Goal: Task Accomplishment & Management: Manage account settings

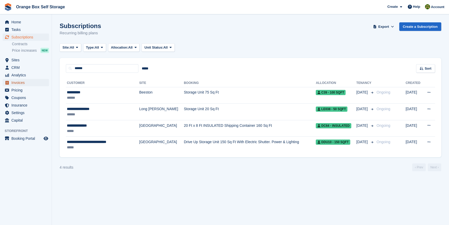
click at [26, 85] on span "Invoices" at bounding box center [26, 82] width 31 height 7
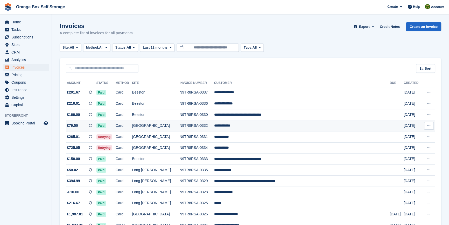
drag, startPoint x: 42, startPoint y: 182, endPoint x: 104, endPoint y: 129, distance: 81.9
click at [42, 182] on aside "Home Tasks Subscriptions Subscriptions Subscriptions Contracts Price increases …" at bounding box center [26, 113] width 52 height 199
click at [125, 47] on span "Status:" at bounding box center [120, 47] width 11 height 5
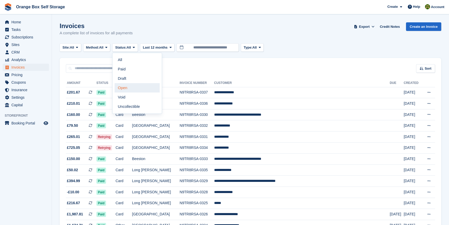
click at [128, 89] on link "Open" at bounding box center [137, 87] width 45 height 9
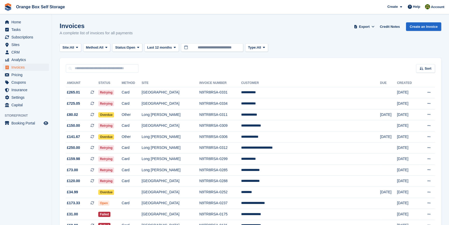
drag, startPoint x: 34, startPoint y: 171, endPoint x: 36, endPoint y: 171, distance: 2.7
click at [35, 171] on aside "Home Tasks Subscriptions Subscriptions Subscriptions Contracts Price increases …" at bounding box center [26, 113] width 52 height 199
click at [19, 43] on span "Sites" at bounding box center [26, 44] width 31 height 7
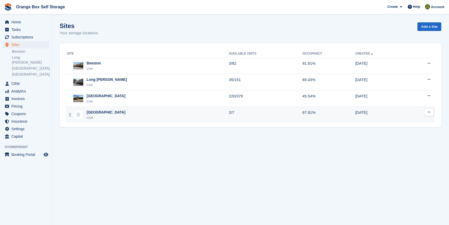
click at [100, 111] on div "[GEOGRAPHIC_DATA]" at bounding box center [106, 111] width 39 height 5
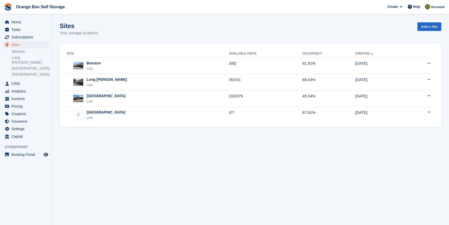
click at [113, 143] on section "Sites Your storage locations Add a Site Site Available Units Occupancy Created …" at bounding box center [250, 112] width 397 height 225
click at [161, 181] on section "Sites Your storage locations Add a Site Site Available Units Occupancy Created …" at bounding box center [250, 112] width 397 height 225
click at [20, 95] on span "Invoices" at bounding box center [26, 98] width 31 height 7
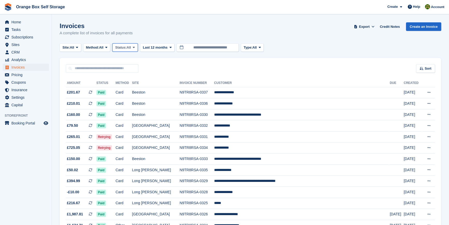
click at [128, 50] on button "Status: All" at bounding box center [124, 47] width 25 height 9
click at [126, 91] on link "Open" at bounding box center [137, 87] width 45 height 9
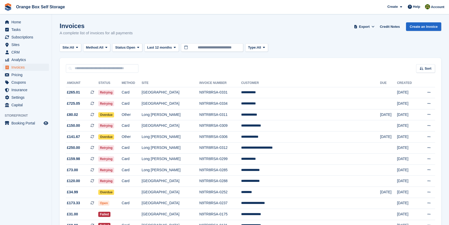
click at [33, 147] on aside "Home Tasks Subscriptions Subscriptions Subscriptions Contracts Price increases …" at bounding box center [26, 113] width 52 height 199
click at [182, 169] on td "Long [PERSON_NAME]" at bounding box center [171, 169] width 58 height 11
click at [430, 171] on icon at bounding box center [429, 169] width 3 height 3
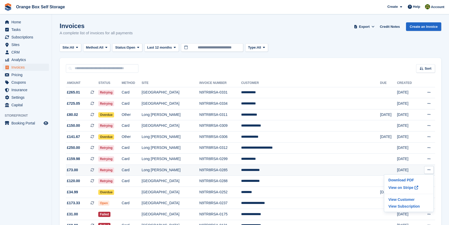
click at [304, 175] on td "**********" at bounding box center [310, 169] width 139 height 11
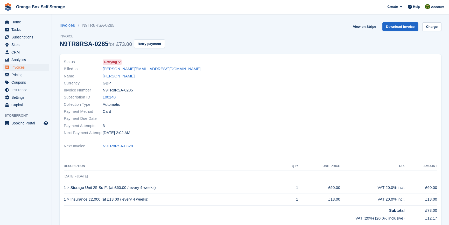
click at [116, 64] on span "Retrying" at bounding box center [110, 62] width 13 height 5
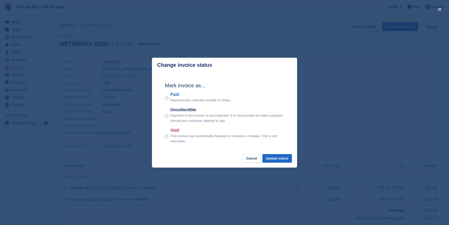
click at [177, 138] on p "This invoice was accidentally finalised or contains a mistake. This is not reve…" at bounding box center [227, 138] width 114 height 10
click at [169, 138] on div "Void This invoice was accidentally finalised or contains a mistake. This is not…" at bounding box center [224, 135] width 119 height 16
click at [277, 158] on button "Update status" at bounding box center [277, 158] width 30 height 9
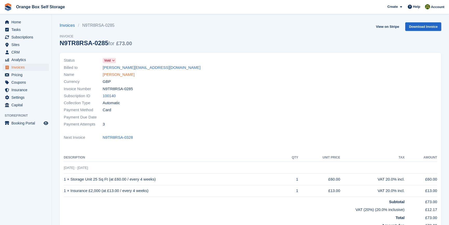
click at [121, 75] on link "Mitchell Kerry" at bounding box center [119, 75] width 32 height 6
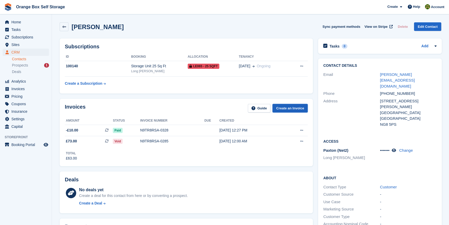
click at [302, 109] on link "Create an Invoice" at bounding box center [290, 108] width 35 height 9
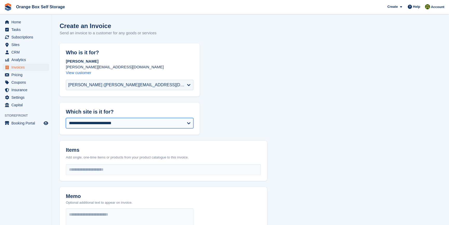
click at [110, 123] on select "**********" at bounding box center [130, 123] width 128 height 10
click at [107, 121] on select "**********" at bounding box center [130, 123] width 128 height 10
select select "****"
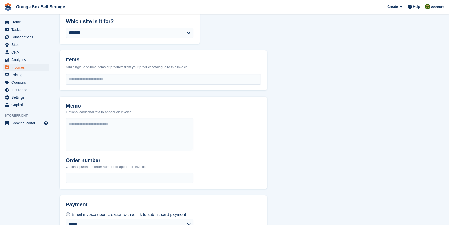
scroll to position [94, 0]
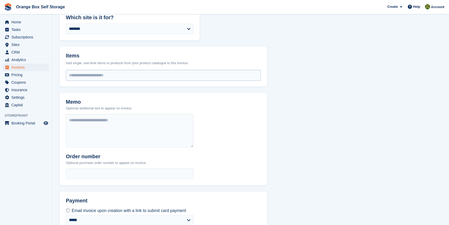
click at [110, 73] on input "select-one" at bounding box center [163, 75] width 195 height 10
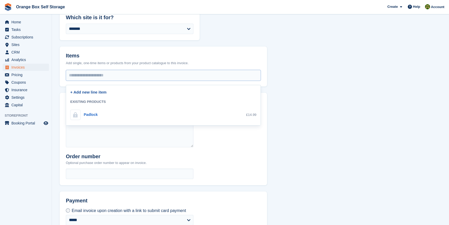
click at [99, 93] on link "+ Add new line item" at bounding box center [88, 92] width 36 height 4
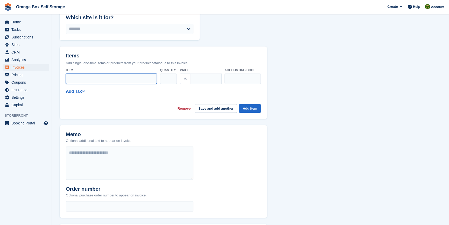
click at [86, 81] on input "Item" at bounding box center [111, 78] width 91 height 10
type input "*"
type input "**********"
type input "*****"
click at [227, 108] on button "Save and add another" at bounding box center [216, 108] width 42 height 9
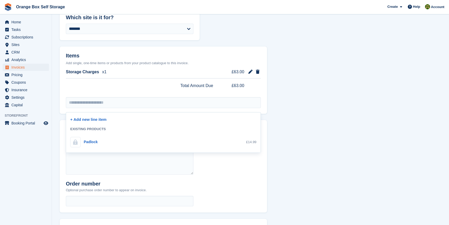
click at [294, 124] on form "**********" at bounding box center [251, 117] width 382 height 336
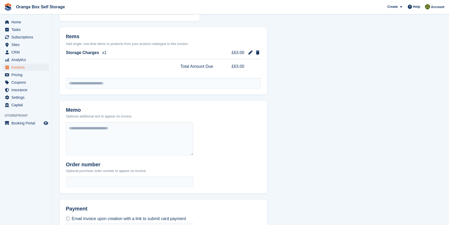
scroll to position [162, 0]
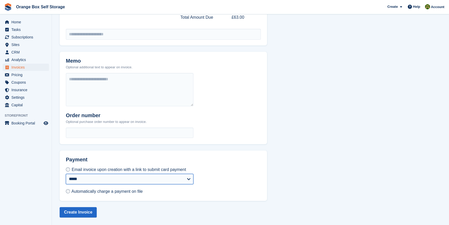
click at [95, 179] on select "**********" at bounding box center [130, 179] width 128 height 10
click at [73, 211] on button "Create Invoice" at bounding box center [78, 212] width 37 height 10
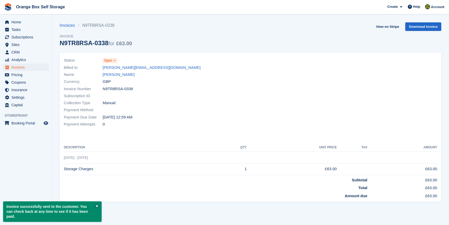
click at [165, 197] on td "Amount due" at bounding box center [216, 195] width 304 height 8
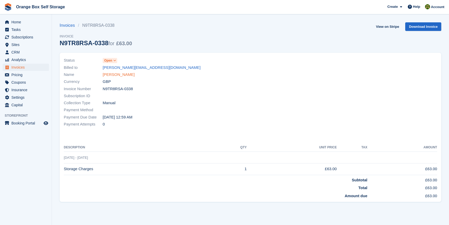
click at [116, 76] on link "Mitchell Kerry" at bounding box center [119, 75] width 32 height 6
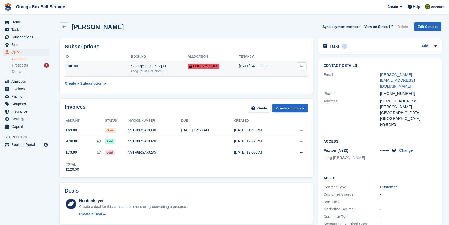
click at [133, 66] on div "Storage Unit 25 Sq Ft" at bounding box center [159, 65] width 57 height 5
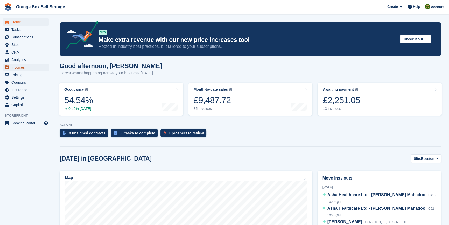
click at [18, 66] on span "Invoices" at bounding box center [26, 67] width 31 height 7
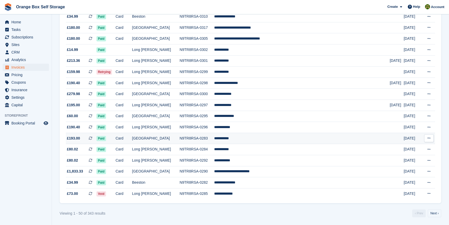
scroll to position [448, 0]
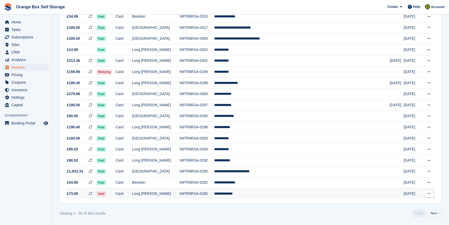
click at [160, 192] on td "Long [PERSON_NAME]" at bounding box center [155, 193] width 47 height 11
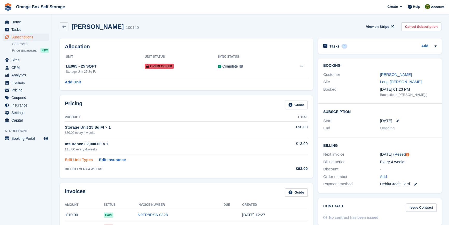
click at [82, 158] on link "Edit Unit Types" at bounding box center [79, 160] width 28 height 6
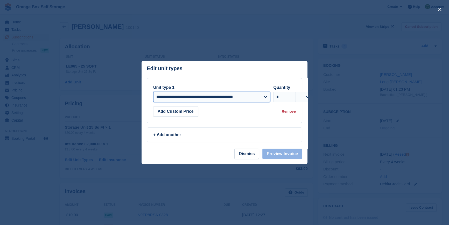
click at [198, 99] on select "**********" at bounding box center [211, 97] width 117 height 10
select select "*****"
click at [153, 92] on select "**********" at bounding box center [211, 97] width 117 height 10
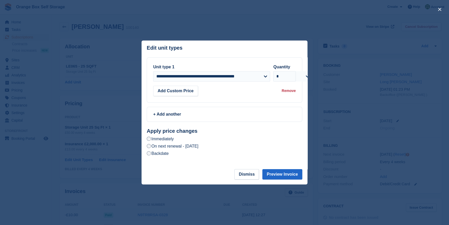
click at [170, 146] on label "On next renewal - [DATE]" at bounding box center [173, 145] width 52 height 5
click at [282, 174] on button "Preview Invoice" at bounding box center [282, 174] width 40 height 10
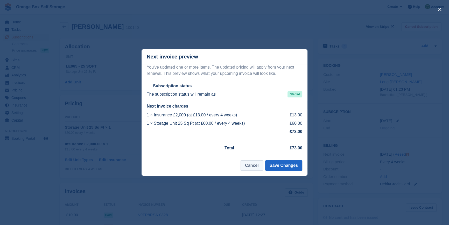
click at [259, 165] on button "Cancel" at bounding box center [252, 165] width 22 height 10
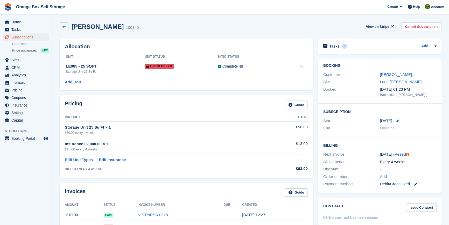
click at [96, 58] on th "Unit" at bounding box center [105, 57] width 80 height 8
click at [106, 67] on div "LE065 - 25 SQFT" at bounding box center [105, 66] width 79 height 6
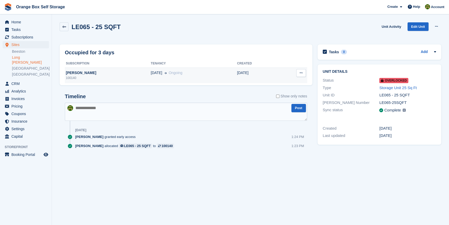
click at [97, 75] on div "100140" at bounding box center [108, 77] width 86 height 5
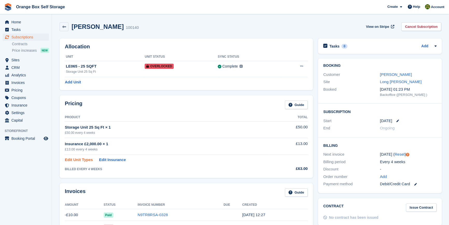
click at [72, 161] on link "Edit Unit Types" at bounding box center [79, 160] width 28 height 6
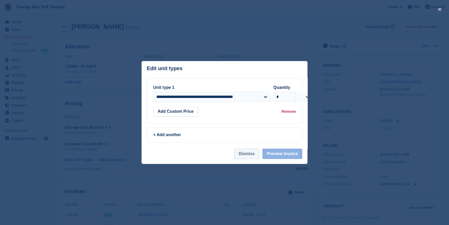
click at [242, 158] on button "Dismiss" at bounding box center [246, 153] width 25 height 10
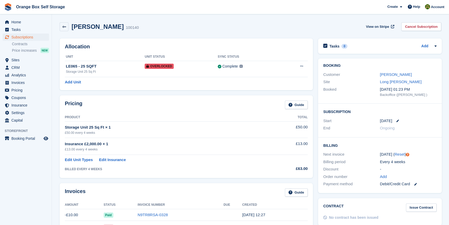
click at [230, 174] on div "Pricing Guide Product Total Storage Unit 25 Sq Ft × 1 £50.00 every 4 weeks £50.…" at bounding box center [186, 136] width 253 height 82
click at [197, 167] on div "BILLED EVERY 4 WEEKS" at bounding box center [166, 169] width 203 height 5
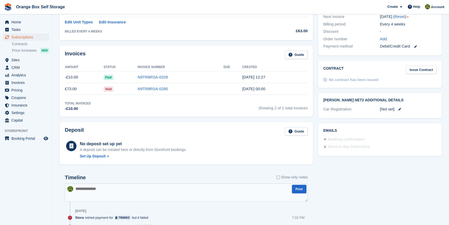
scroll to position [71, 0]
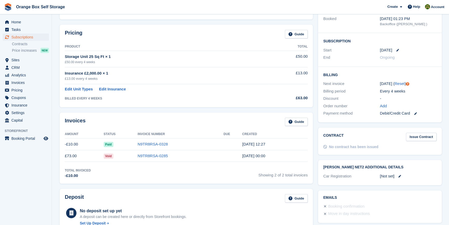
click at [195, 168] on div "Total Invoiced -£10.00 Showing 2 of 2 total invoices" at bounding box center [186, 173] width 243 height 11
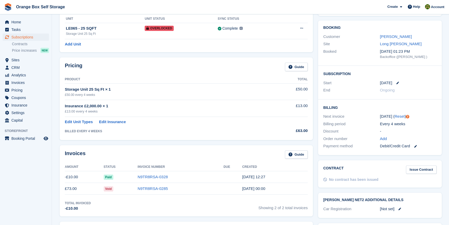
scroll to position [0, 0]
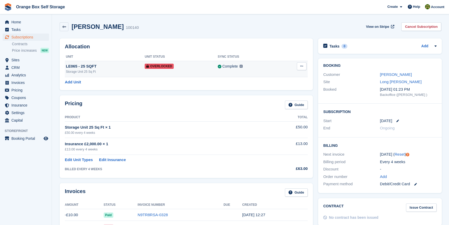
click at [93, 67] on div "LE065 - 25 SQFT" at bounding box center [105, 66] width 79 height 6
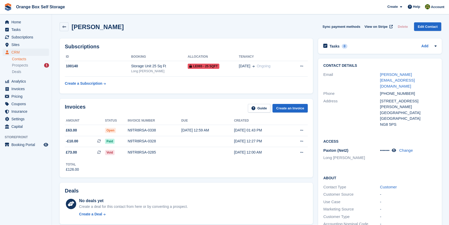
click at [190, 169] on div "Total £126.00" at bounding box center [186, 165] width 243 height 14
click at [260, 175] on div "Invoices Guide Create an Invoice Amount Status Invoice number Due Created £63.0…" at bounding box center [186, 138] width 253 height 78
click at [17, 89] on span "Invoices" at bounding box center [26, 88] width 31 height 7
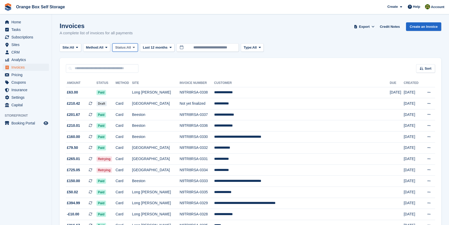
click at [129, 48] on span "All" at bounding box center [129, 47] width 4 height 5
click at [134, 88] on link "Open" at bounding box center [137, 87] width 45 height 9
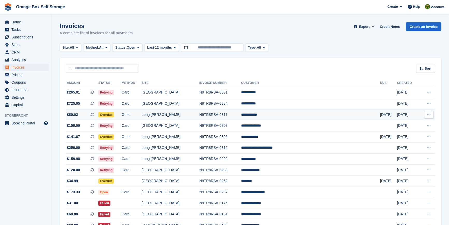
click at [122, 112] on td "Overdue" at bounding box center [109, 114] width 23 height 11
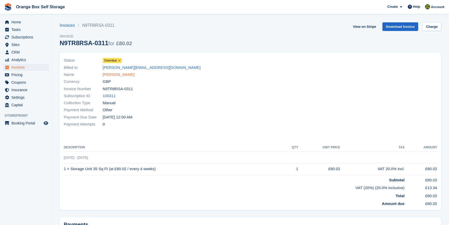
click at [111, 75] on link "[PERSON_NAME]" at bounding box center [119, 75] width 32 height 6
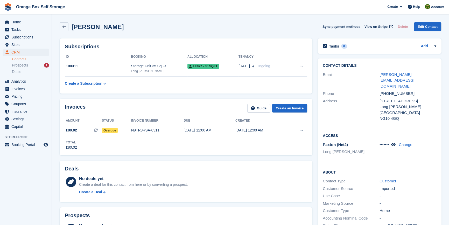
click at [189, 94] on div "Subscriptions ID Booking Allocation Tenancy 100311 Storage Unit 35 Sq Ft Long E…" at bounding box center [186, 66] width 258 height 60
click at [150, 95] on div "Subscriptions ID Booking Allocation Tenancy 100311 Storage Unit 35 Sq Ft Long E…" at bounding box center [186, 66] width 258 height 60
click at [201, 151] on div "Invoices Guide Create an Invoice Amount Status Invoice number Due Created £80.0…" at bounding box center [186, 127] width 253 height 56
click at [293, 111] on link "Create an Invoice" at bounding box center [289, 108] width 35 height 9
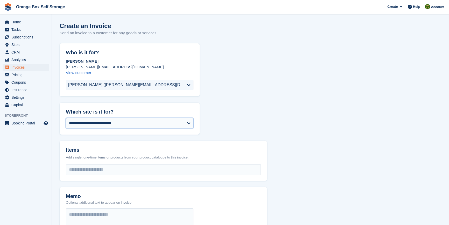
click at [104, 117] on div "**********" at bounding box center [130, 125] width 140 height 20
select select "****"
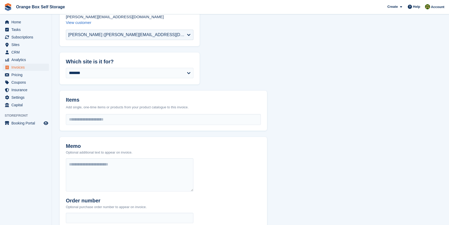
scroll to position [47, 0]
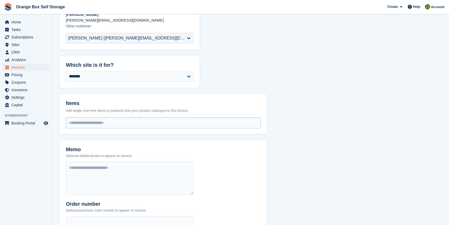
click at [88, 122] on input "select-one" at bounding box center [163, 122] width 195 height 10
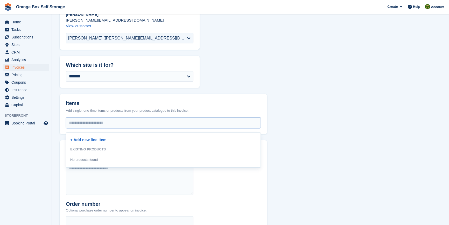
click at [80, 141] on link "+ Add new line item" at bounding box center [88, 139] width 36 height 4
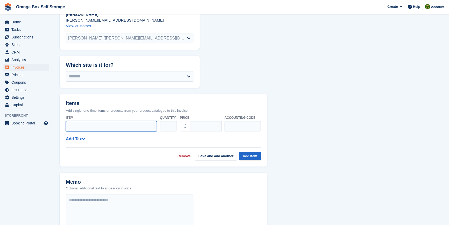
click at [74, 130] on input "Item" at bounding box center [111, 126] width 91 height 10
type input "*"
type input "**********"
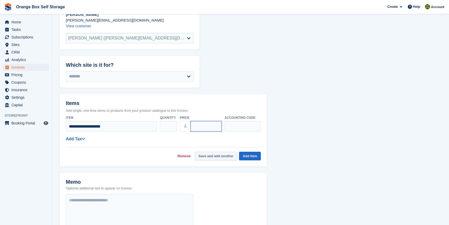
type input "*****"
click at [215, 159] on button "Save and add another" at bounding box center [216, 155] width 42 height 9
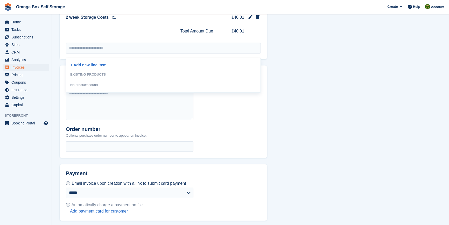
scroll to position [168, 0]
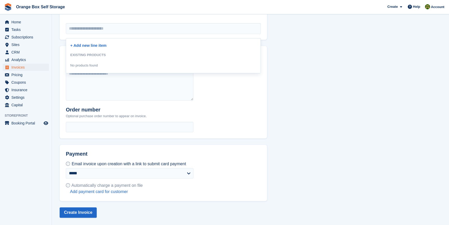
click at [84, 186] on span "Automatically charge a payment on file" at bounding box center [107, 185] width 71 height 4
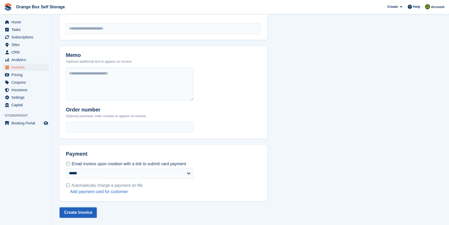
click at [80, 208] on button "Create Invoice" at bounding box center [78, 212] width 37 height 10
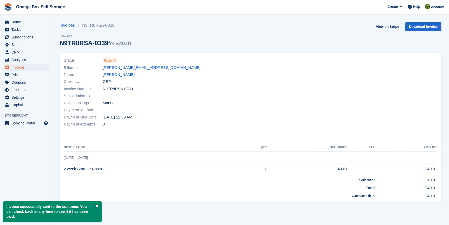
click at [114, 62] on span at bounding box center [115, 60] width 4 height 4
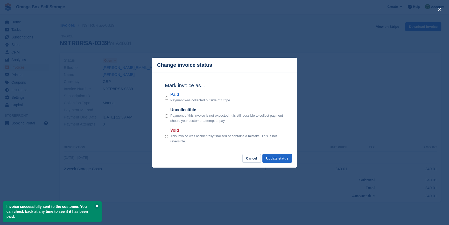
click at [182, 99] on p "Payment was collected outside of Stripe." at bounding box center [200, 100] width 61 height 5
click at [170, 99] on div "Paid Payment was collected outside of Stripe." at bounding box center [224, 96] width 119 height 11
click at [281, 155] on button "Update status" at bounding box center [277, 158] width 30 height 9
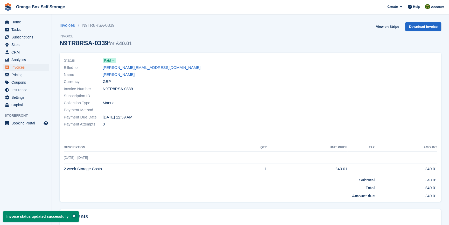
click at [245, 98] on div "Subscription ID" at bounding box center [156, 95] width 184 height 7
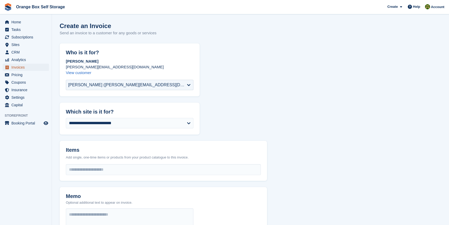
click at [22, 66] on span "Invoices" at bounding box center [26, 67] width 31 height 7
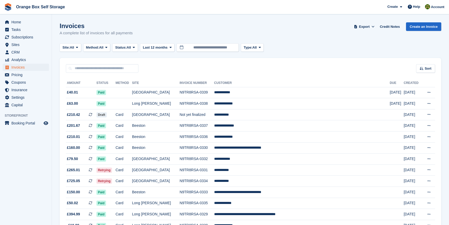
click at [133, 42] on div "Invoices A complete list of invoices for all payments Export Export Invoices Ex…" at bounding box center [251, 32] width 382 height 20
click at [135, 46] on icon at bounding box center [134, 47] width 2 height 3
click at [127, 86] on link "Open" at bounding box center [137, 87] width 45 height 9
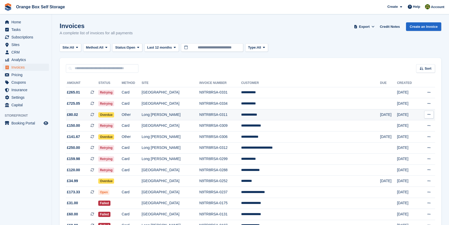
click at [193, 111] on td "Long [PERSON_NAME]" at bounding box center [171, 114] width 58 height 11
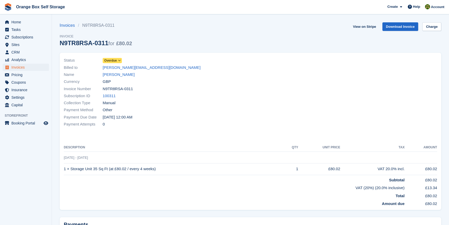
click at [113, 62] on span "Overdue" at bounding box center [110, 60] width 13 height 5
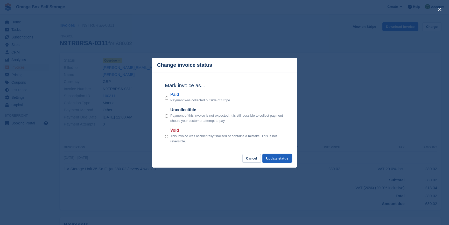
click at [281, 157] on button "Update status" at bounding box center [277, 158] width 30 height 9
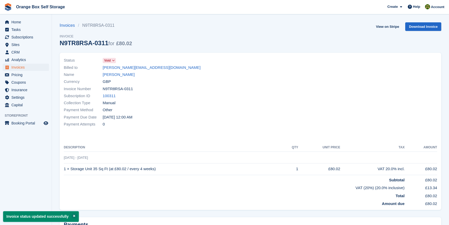
click at [150, 144] on th "Description" at bounding box center [173, 147] width 219 height 8
click at [23, 67] on span "Invoices" at bounding box center [26, 67] width 31 height 7
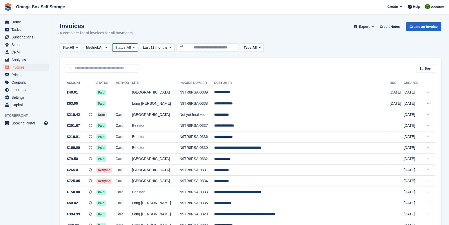
click at [127, 50] on span "Status:" at bounding box center [120, 47] width 11 height 5
click at [132, 88] on link "Open" at bounding box center [137, 87] width 45 height 9
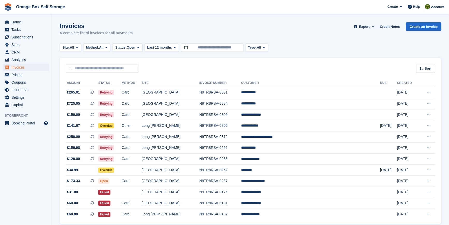
click at [32, 166] on aside "Home Tasks Subscriptions Subscriptions Subscriptions Contracts Price increases …" at bounding box center [26, 113] width 52 height 199
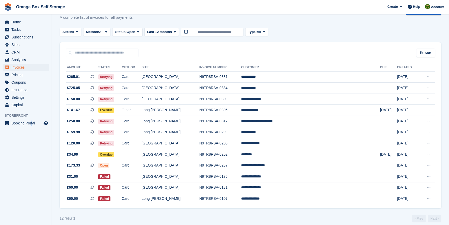
scroll to position [22, 0]
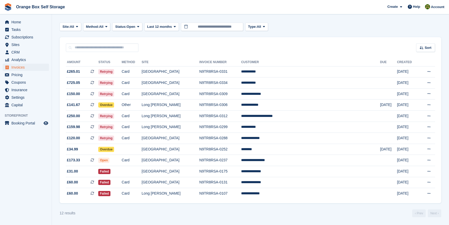
click at [293, 208] on turbo-frame "Invoices A complete list of invoices for all payments Export Export Invoices Ex…" at bounding box center [251, 109] width 382 height 215
click at [185, 217] on section "Invoices A complete list of invoices for all payments Export Export Invoices Ex…" at bounding box center [250, 101] width 397 height 245
click at [11, 190] on aside "Home Tasks Subscriptions Subscriptions Subscriptions Contracts Price increases …" at bounding box center [26, 113] width 52 height 199
click at [31, 183] on aside "Home Tasks Subscriptions Subscriptions Subscriptions Contracts Price increases …" at bounding box center [26, 113] width 52 height 199
click at [259, 215] on div "12 results ‹ Prev Next ›" at bounding box center [251, 213] width 382 height 8
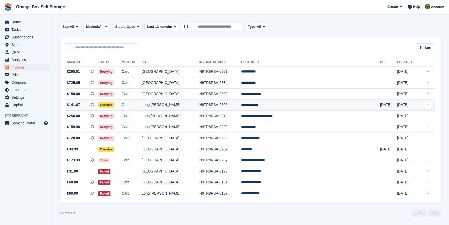
click at [122, 103] on td "Overdue" at bounding box center [109, 104] width 23 height 11
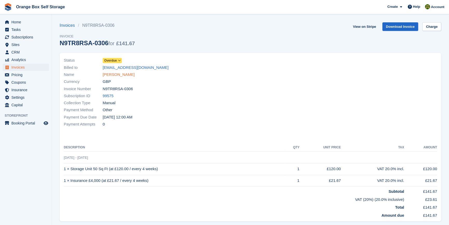
click at [116, 75] on link "[PERSON_NAME]" at bounding box center [119, 75] width 32 height 6
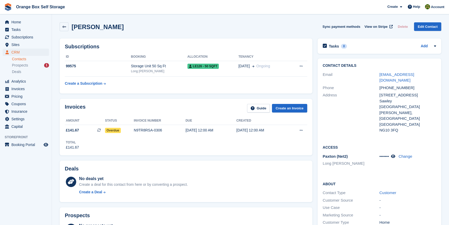
click at [223, 156] on div "Invoices Guide Create an Invoice Amount Status Invoice number Due Created £141.…" at bounding box center [186, 126] width 258 height 61
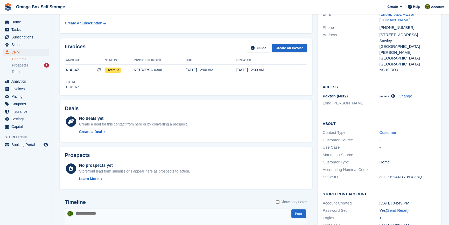
scroll to position [141, 0]
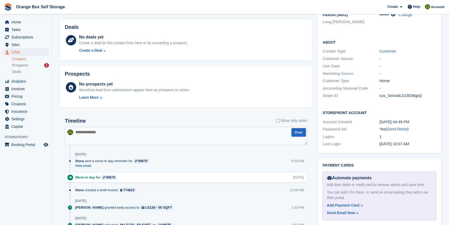
click at [35, 199] on aside "Home Tasks Subscriptions Subscriptions Subscriptions Contracts Price increases …" at bounding box center [26, 113] width 52 height 199
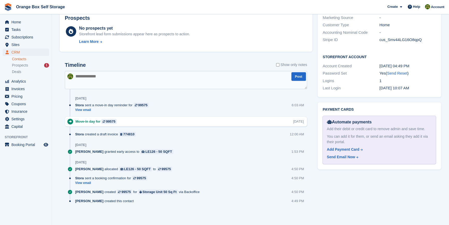
scroll to position [198, 0]
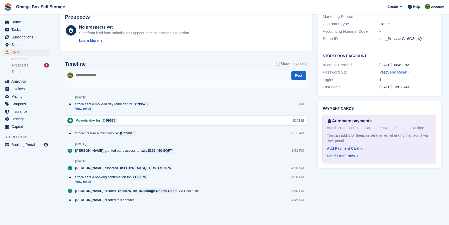
click at [31, 186] on aside "Home Tasks Subscriptions Subscriptions Subscriptions Contracts Price increases …" at bounding box center [26, 113] width 52 height 199
click at [447, 180] on section "[PERSON_NAME] Sync payment methods View on Stripe Delete Edit Contact Subscript…" at bounding box center [250, 13] width 397 height 423
click at [342, 153] on div "Send Email Now" at bounding box center [341, 155] width 28 height 5
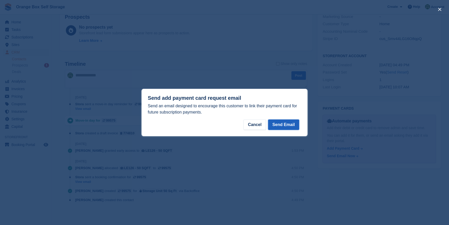
click at [289, 124] on button "Send Email" at bounding box center [283, 124] width 31 height 10
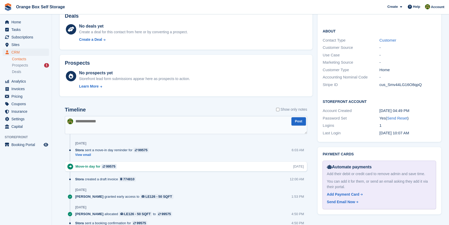
click at [204, 135] on div "Timeline Show only notes Post [DATE] [PERSON_NAME] sent a move-in day reminder …" at bounding box center [186, 180] width 243 height 146
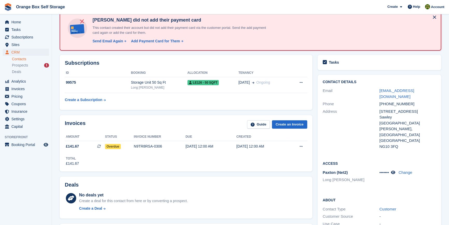
scroll to position [0, 0]
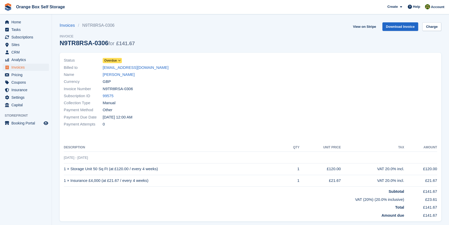
drag, startPoint x: 273, startPoint y: 124, endPoint x: 274, endPoint y: 117, distance: 6.5
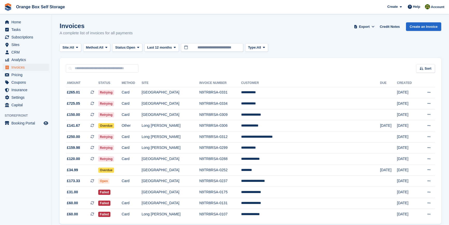
scroll to position [22, 0]
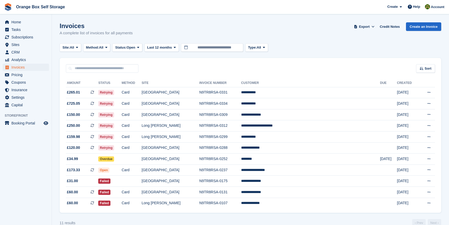
scroll to position [11, 0]
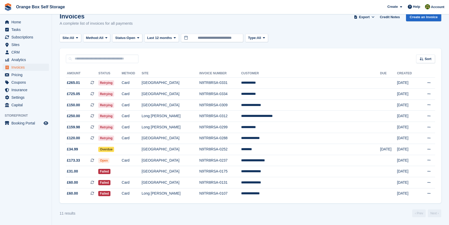
click at [124, 215] on div "11 results ‹ Prev Next ›" at bounding box center [251, 213] width 382 height 8
click at [181, 148] on td "[GEOGRAPHIC_DATA]" at bounding box center [171, 149] width 58 height 11
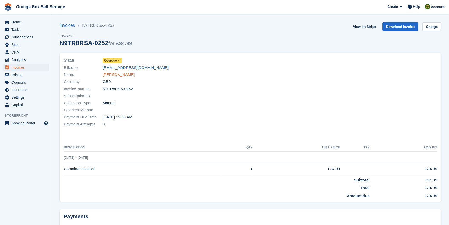
click at [112, 74] on link "Aram ali" at bounding box center [119, 75] width 32 height 6
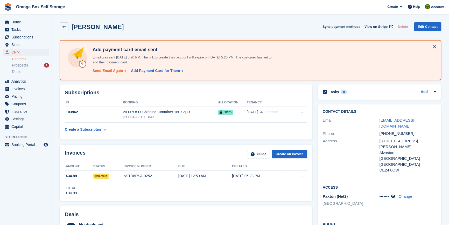
click at [110, 71] on div "Send Email Again" at bounding box center [108, 70] width 31 height 5
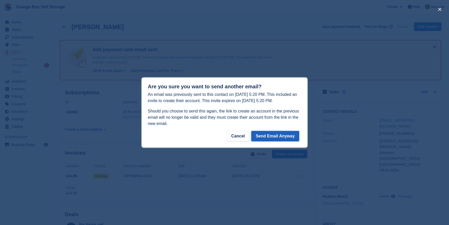
click at [280, 134] on button "Send Email Anyway" at bounding box center [275, 136] width 48 height 10
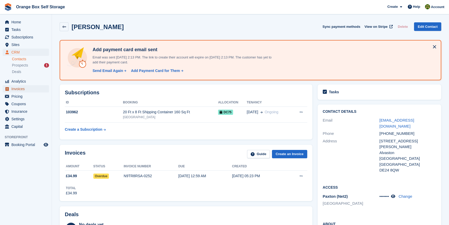
click at [26, 92] on span "Invoices" at bounding box center [26, 88] width 31 height 7
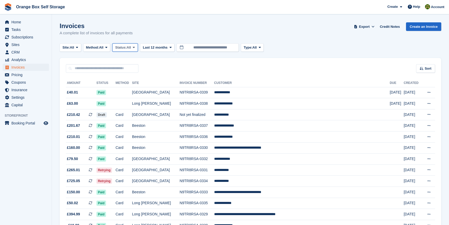
click at [123, 47] on span "Status:" at bounding box center [120, 47] width 11 height 5
click at [122, 89] on link "Open" at bounding box center [137, 87] width 45 height 9
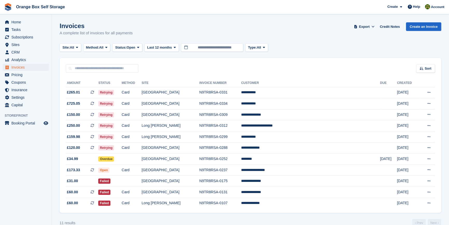
click at [47, 160] on aside "Home Tasks Subscriptions Subscriptions Subscriptions Contracts Price increases …" at bounding box center [26, 113] width 52 height 199
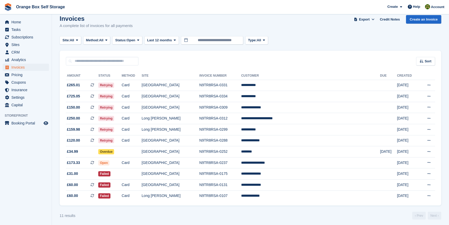
scroll to position [11, 0]
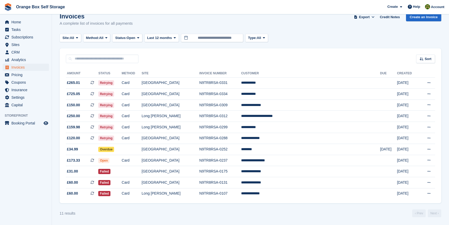
click at [27, 182] on aside "Home Tasks Subscriptions Subscriptions Subscriptions Contracts Price increases …" at bounding box center [26, 113] width 52 height 199
click at [18, 166] on aside "Home Tasks Subscriptions Subscriptions Subscriptions Contracts Price increases …" at bounding box center [26, 113] width 52 height 199
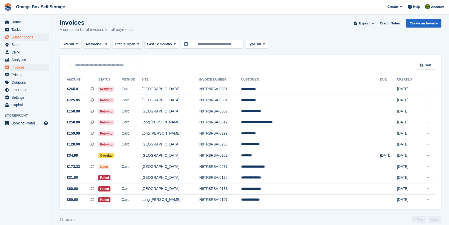
scroll to position [0, 0]
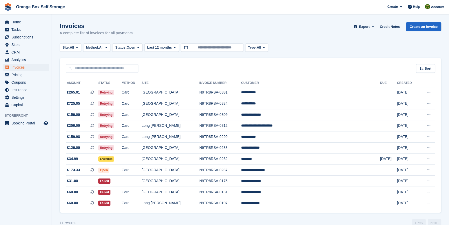
click at [20, 158] on aside "Home Tasks Subscriptions Subscriptions Subscriptions Contracts Price increases …" at bounding box center [26, 113] width 52 height 199
click at [122, 171] on td "Open" at bounding box center [109, 169] width 23 height 11
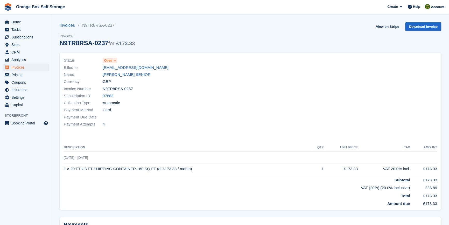
click at [415, 53] on div "Status Open Billed to [EMAIL_ADDRESS][DOMAIN_NAME] Name [PERSON_NAME] SENIOR Cu…" at bounding box center [251, 131] width 382 height 157
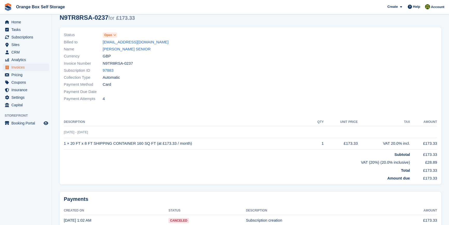
scroll to position [51, 0]
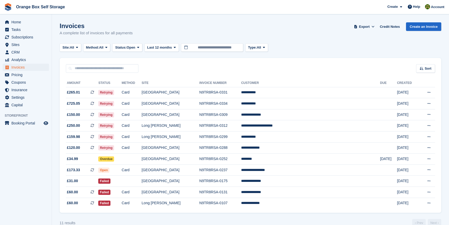
click at [17, 175] on aside "Home Tasks Subscriptions Subscriptions Subscriptions Contracts Price increases …" at bounding box center [26, 113] width 52 height 199
click at [22, 76] on span "Pricing" at bounding box center [26, 74] width 31 height 7
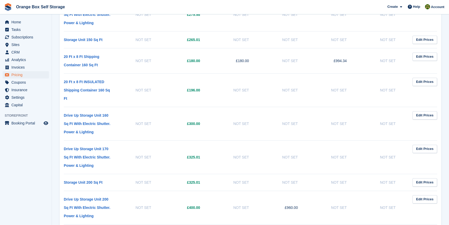
scroll to position [424, 0]
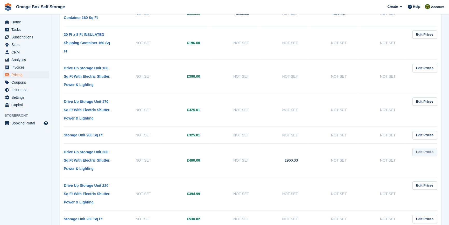
click at [419, 148] on link "Edit Prices" at bounding box center [425, 152] width 25 height 9
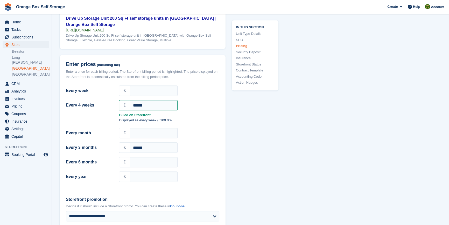
scroll to position [467, 0]
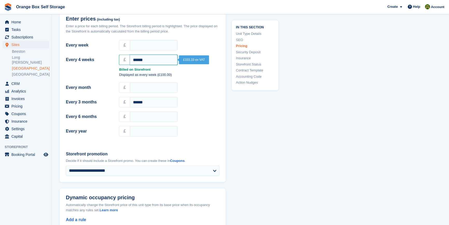
drag, startPoint x: 152, startPoint y: 65, endPoint x: 93, endPoint y: 60, distance: 58.9
click at [99, 61] on div "Every 4 weeks £ ******" at bounding box center [143, 59] width 160 height 12
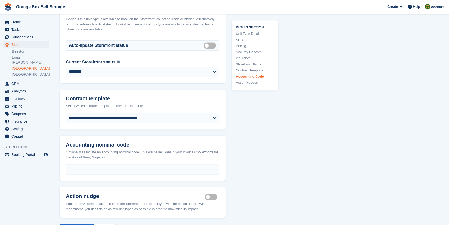
scroll to position [986, 0]
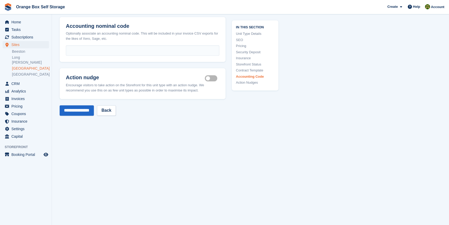
type input "******"
click at [60, 105] on input "**********" at bounding box center [77, 110] width 34 height 10
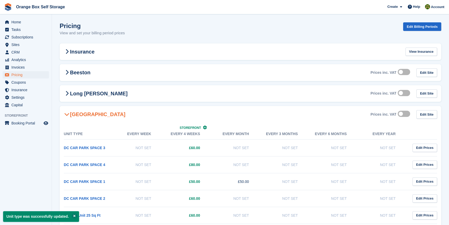
click at [15, 156] on aside "Home Tasks Subscriptions Subscriptions Subscriptions Contracts Price increases …" at bounding box center [26, 113] width 52 height 199
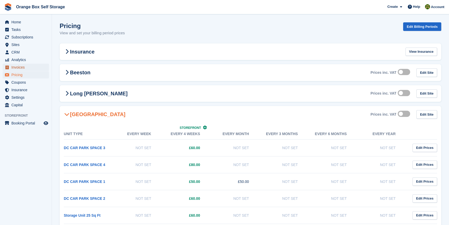
click at [17, 67] on span "Invoices" at bounding box center [26, 67] width 31 height 7
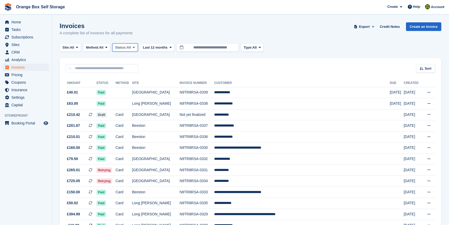
click at [129, 47] on span "All" at bounding box center [129, 47] width 4 height 5
click at [133, 89] on link "Open" at bounding box center [137, 87] width 45 height 9
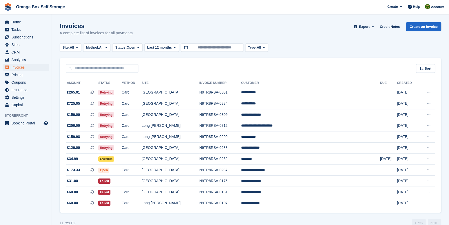
click at [37, 182] on aside "Home Tasks Subscriptions Subscriptions Subscriptions Contracts Price increases …" at bounding box center [26, 113] width 52 height 199
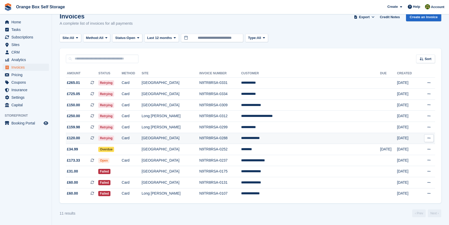
click at [189, 137] on td "[GEOGRAPHIC_DATA]" at bounding box center [171, 138] width 58 height 11
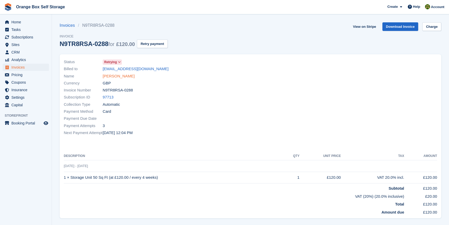
click at [110, 77] on link "Eddie Williams" at bounding box center [119, 76] width 32 height 6
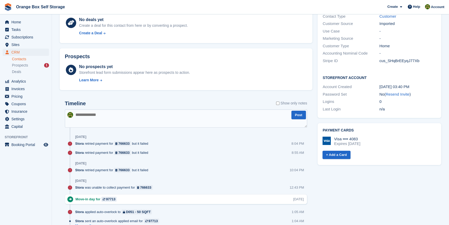
scroll to position [165, 0]
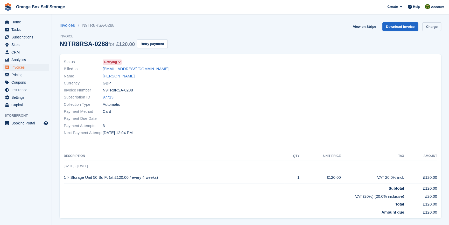
click at [430, 29] on link "Charge" at bounding box center [432, 26] width 19 height 9
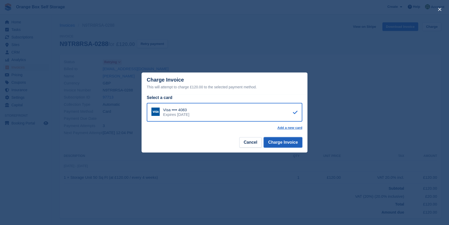
click at [288, 142] on button "Charge Invoice" at bounding box center [283, 142] width 39 height 10
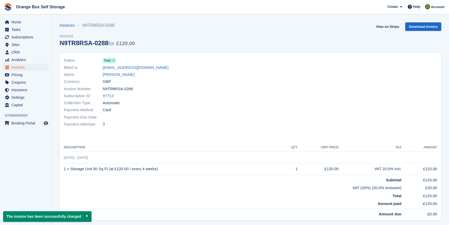
click at [254, 121] on div at bounding box center [346, 92] width 190 height 77
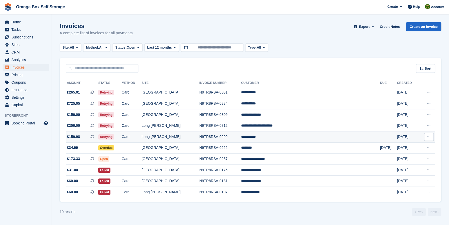
click at [142, 136] on td "Card" at bounding box center [132, 136] width 20 height 11
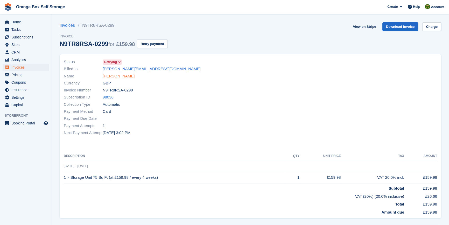
click at [116, 75] on link "[PERSON_NAME]" at bounding box center [119, 76] width 32 height 6
click at [439, 27] on link "Charge" at bounding box center [432, 26] width 19 height 9
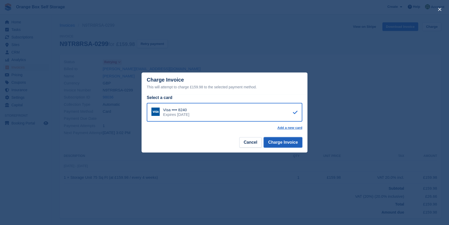
click at [289, 145] on button "Charge Invoice" at bounding box center [283, 142] width 39 height 10
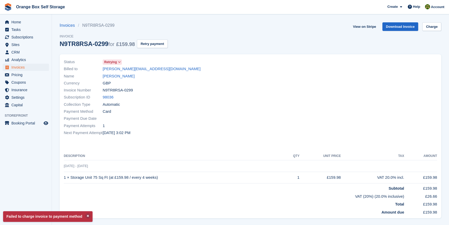
click at [271, 137] on div at bounding box center [346, 97] width 190 height 84
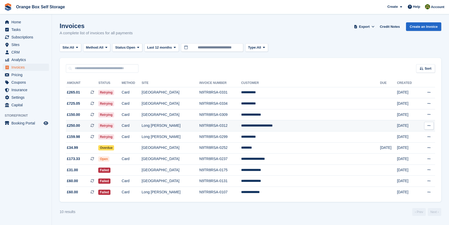
click at [142, 129] on td "Card" at bounding box center [132, 125] width 20 height 11
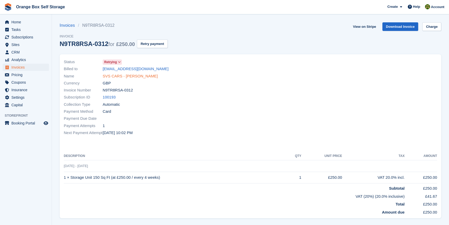
click at [127, 75] on link "SVS CARS - Adam Saunders" at bounding box center [130, 76] width 55 height 6
click at [427, 28] on link "Charge" at bounding box center [432, 26] width 19 height 9
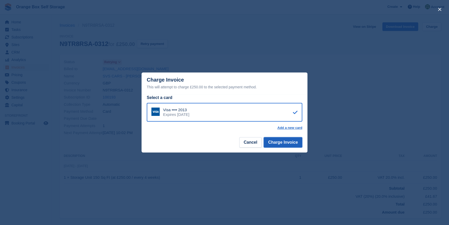
click at [283, 140] on button "Charge Invoice" at bounding box center [283, 142] width 39 height 10
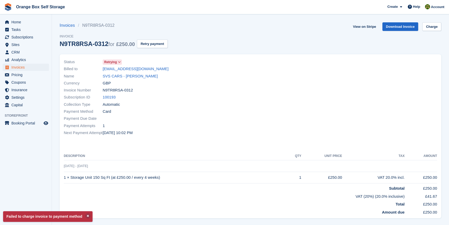
click at [220, 149] on div "Status Retrying Billed to sales@svscars.com Name SVS CARS - Adam Saunders Curre…" at bounding box center [251, 136] width 382 height 164
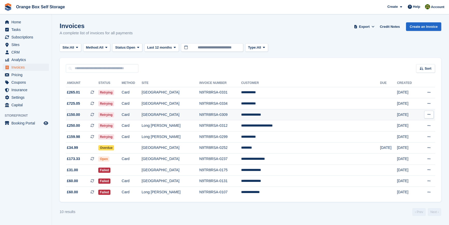
click at [142, 119] on td "Card" at bounding box center [132, 114] width 20 height 11
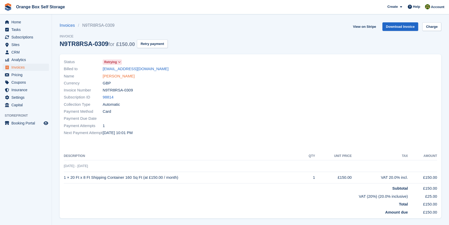
click at [120, 78] on link "[PERSON_NAME]" at bounding box center [119, 76] width 32 height 6
click at [436, 26] on link "Charge" at bounding box center [432, 26] width 19 height 9
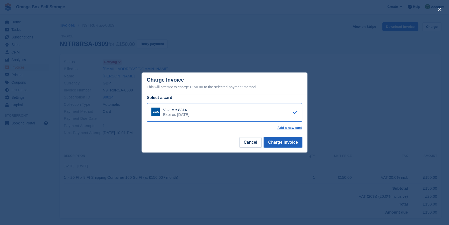
click at [278, 146] on button "Charge Invoice" at bounding box center [283, 142] width 39 height 10
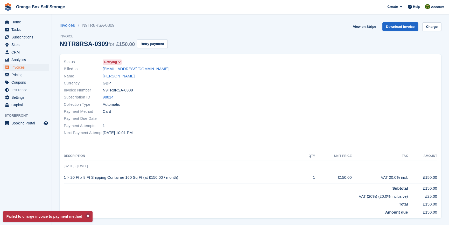
click at [256, 136] on div at bounding box center [346, 97] width 190 height 84
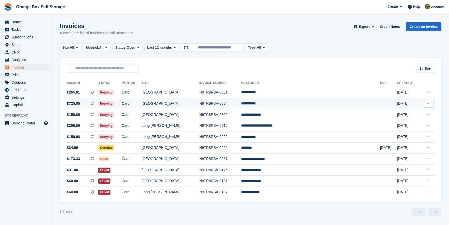
click at [193, 104] on td "[GEOGRAPHIC_DATA]" at bounding box center [171, 103] width 58 height 11
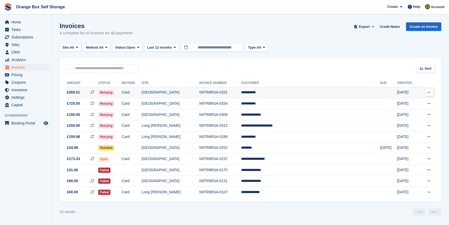
click at [197, 93] on td "[GEOGRAPHIC_DATA]" at bounding box center [171, 92] width 58 height 11
click at [195, 109] on td "[GEOGRAPHIC_DATA]" at bounding box center [171, 114] width 58 height 11
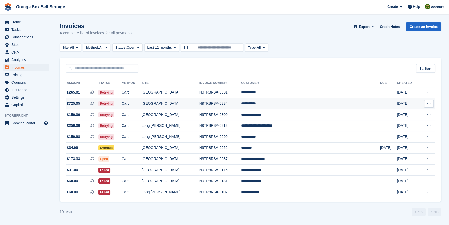
click at [198, 100] on td "[GEOGRAPHIC_DATA]" at bounding box center [171, 103] width 58 height 11
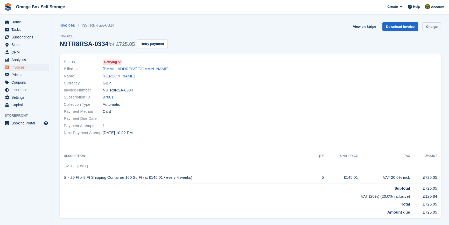
click at [431, 26] on link "Charge" at bounding box center [432, 26] width 19 height 9
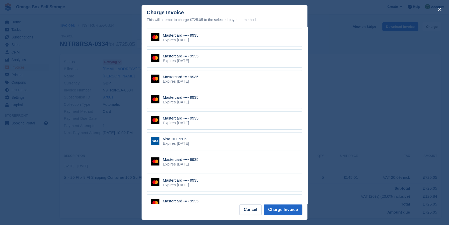
scroll to position [259, 0]
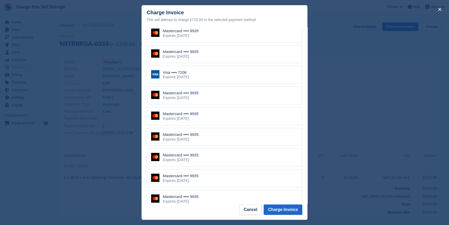
click at [199, 67] on div "Visa •••• 7206 Expires September 2026" at bounding box center [225, 75] width 156 height 18
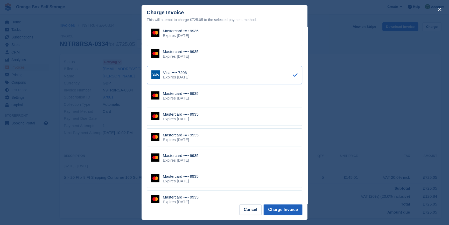
click at [287, 208] on button "Charge Invoice" at bounding box center [283, 209] width 39 height 10
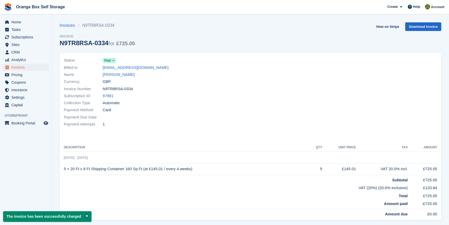
click at [255, 148] on th "Description" at bounding box center [187, 147] width 246 height 8
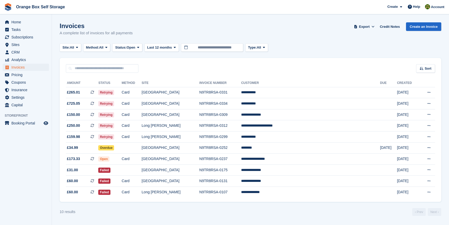
click at [24, 158] on aside "Home Tasks Subscriptions Subscriptions Subscriptions Contracts Price increases …" at bounding box center [26, 113] width 52 height 199
click at [18, 0] on span "Orange Box Self Storage Create Subscription Invoice Contact Deal Discount Page …" at bounding box center [224, 7] width 449 height 14
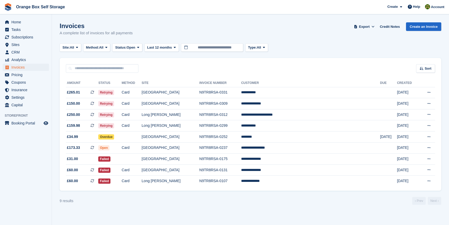
click at [246, 223] on section "Invoices A complete list of invoices for all payments Export Export Invoices Ex…" at bounding box center [250, 112] width 397 height 225
click at [246, 214] on section "Invoices A complete list of invoices for all payments Export Export Invoices Ex…" at bounding box center [250, 112] width 397 height 225
click at [255, 210] on section "Invoices A complete list of invoices for all payments Export Export Invoices Ex…" at bounding box center [250, 112] width 397 height 225
click at [228, 92] on td "N9TR8RSA-0331" at bounding box center [220, 92] width 42 height 11
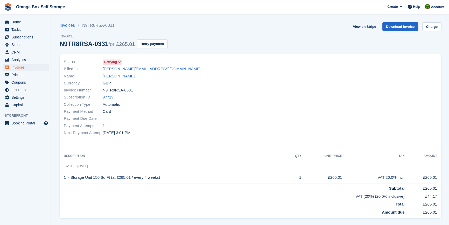
click at [181, 155] on th "Description" at bounding box center [175, 156] width 223 height 8
click at [109, 77] on link "[PERSON_NAME]" at bounding box center [119, 76] width 32 height 6
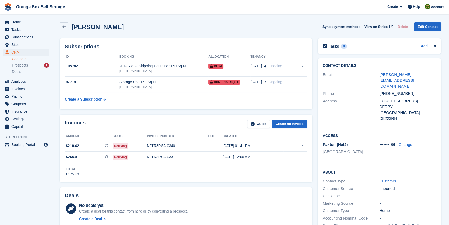
click at [124, 183] on div "Invoices Guide Create an Invoice Amount Status Invoice number Due Created £210.…" at bounding box center [186, 148] width 258 height 73
click at [15, 176] on aside "Home Tasks Subscriptions Subscriptions Subscriptions Contracts Price increases …" at bounding box center [26, 113] width 52 height 199
drag, startPoint x: 27, startPoint y: 193, endPoint x: 30, endPoint y: 193, distance: 2.9
click at [30, 193] on aside "Home Tasks Subscriptions Subscriptions Subscriptions Contracts Price increases …" at bounding box center [26, 113] width 52 height 199
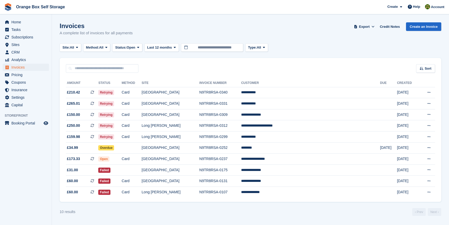
click at [23, 176] on aside "Home Tasks Subscriptions Subscriptions Subscriptions Contracts Price increases …" at bounding box center [26, 113] width 52 height 199
click at [15, 39] on span "Subscriptions" at bounding box center [26, 36] width 31 height 7
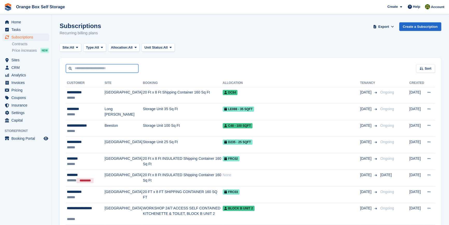
click at [95, 70] on input "text" at bounding box center [102, 68] width 73 height 9
type input "****"
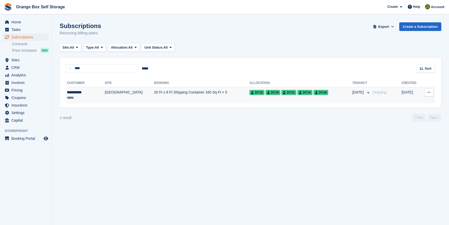
click at [154, 99] on td "20 Ft x 8 Ft Shipping Container 160 Sq Ft × 5" at bounding box center [201, 95] width 95 height 16
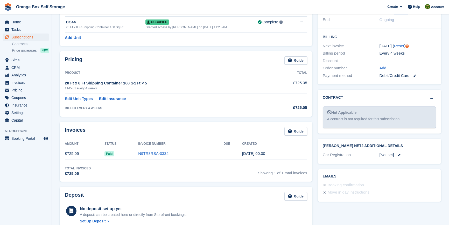
scroll to position [118, 0]
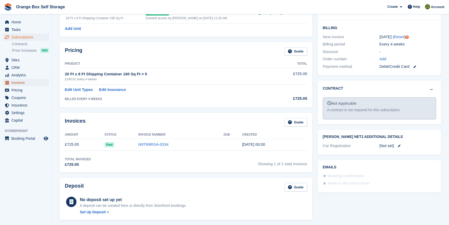
click at [25, 82] on span "Invoices" at bounding box center [26, 82] width 31 height 7
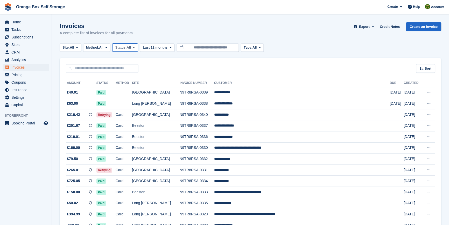
click at [131, 45] on span "All" at bounding box center [129, 47] width 4 height 5
click at [129, 86] on link "Open" at bounding box center [137, 87] width 45 height 9
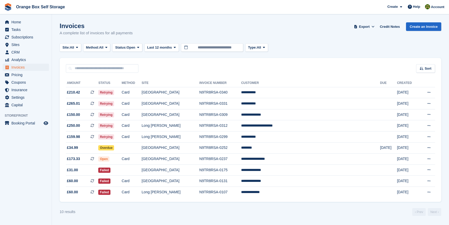
click at [12, 167] on aside "Home Tasks Subscriptions Subscriptions Subscriptions Contracts Price increases …" at bounding box center [26, 113] width 52 height 199
click at [288, 65] on div "Sort Sort by Date created Created (oldest first) Created (newest first)" at bounding box center [251, 65] width 382 height 15
click at [17, 38] on span "Subscriptions" at bounding box center [26, 36] width 31 height 7
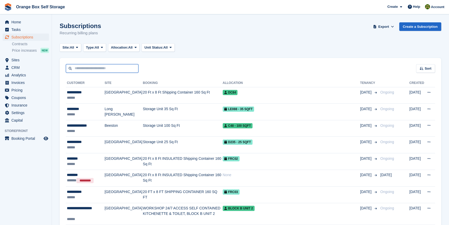
drag, startPoint x: 108, startPoint y: 71, endPoint x: 106, endPoint y: 69, distance: 2.8
click at [108, 71] on input "text" at bounding box center [102, 68] width 73 height 9
type input "****"
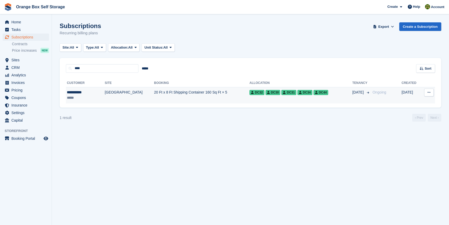
click at [154, 99] on td "20 Ft x 8 Ft Shipping Container 160 Sq Ft × 5" at bounding box center [201, 95] width 95 height 16
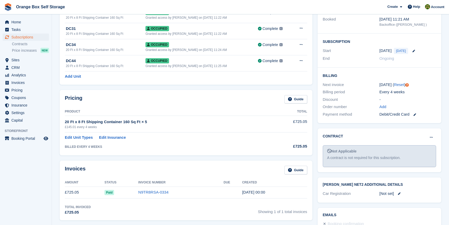
scroll to position [71, 0]
click at [416, 115] on icon at bounding box center [415, 114] width 3 height 3
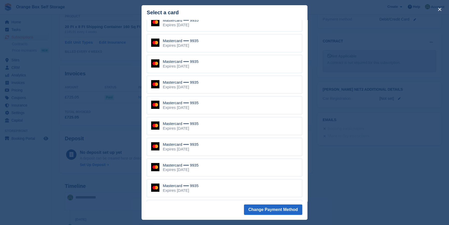
scroll to position [303, 0]
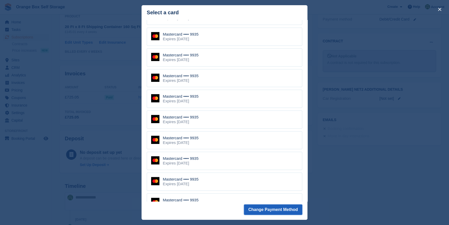
click at [275, 209] on button "Change Payment Method" at bounding box center [273, 209] width 58 height 10
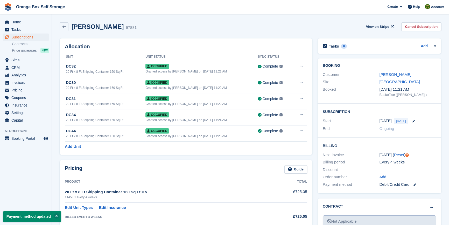
click at [415, 186] on link at bounding box center [413, 184] width 7 height 6
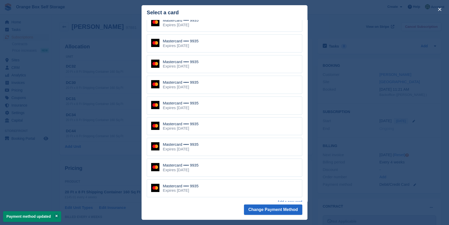
scroll to position [468, 0]
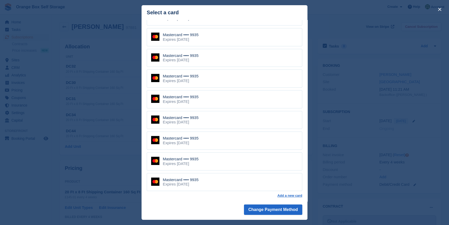
click at [434, 140] on div "close" at bounding box center [224, 112] width 449 height 225
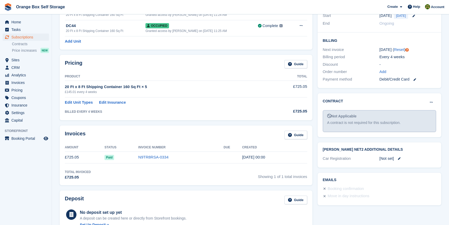
scroll to position [0, 0]
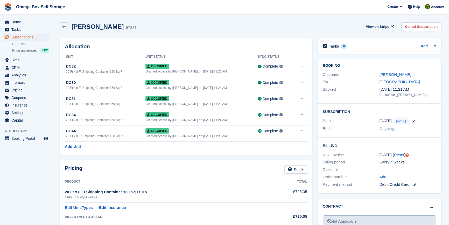
click at [84, 27] on h2 "Pankit Puri" at bounding box center [98, 26] width 52 height 7
click at [93, 25] on h2 "Pankit Puri" at bounding box center [98, 26] width 52 height 7
click at [199, 33] on div "Pankit Puri 97881 View on Stripe Cancel Subscription" at bounding box center [250, 28] width 387 height 16
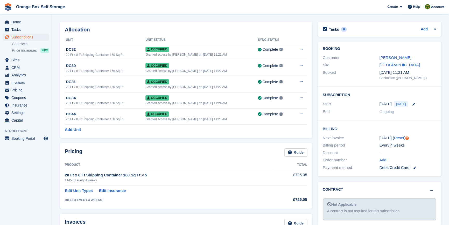
scroll to position [141, 0]
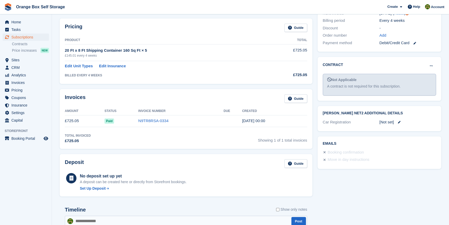
click at [400, 189] on div "Tasks 0 Add No tasks related to Subscription #97881 Booking Customer Pankit Pur…" at bounding box center [379, 184] width 129 height 580
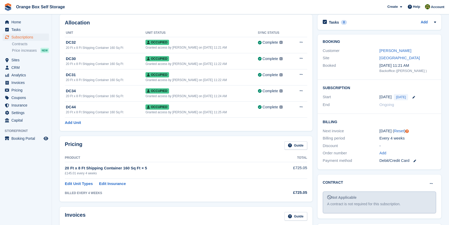
scroll to position [0, 0]
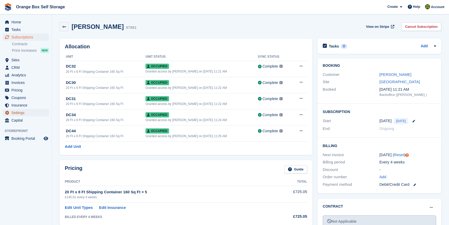
click at [16, 113] on span "Settings" at bounding box center [26, 112] width 31 height 7
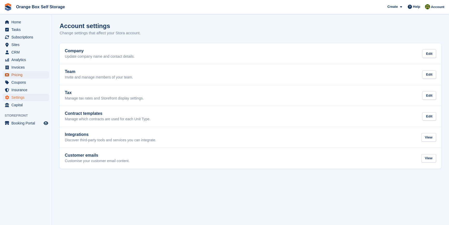
click at [25, 77] on span "Pricing" at bounding box center [26, 74] width 31 height 7
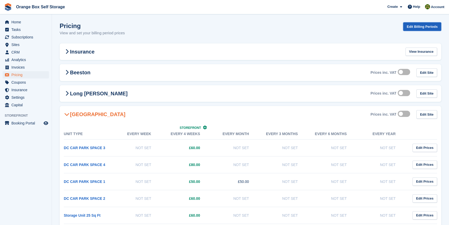
click at [430, 23] on link "Edit Billing Periods" at bounding box center [422, 26] width 38 height 9
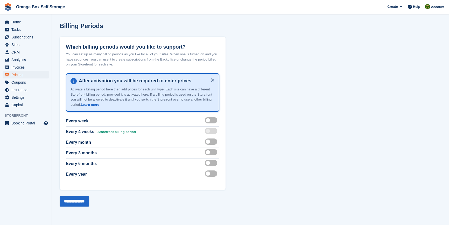
click at [41, 172] on aside "Home Tasks Subscriptions Subscriptions Subscriptions Price increases NEW Price …" at bounding box center [26, 113] width 52 height 199
click at [39, 168] on aside "Home Tasks Subscriptions Subscriptions Subscriptions Price increases NEW Price …" at bounding box center [26, 113] width 52 height 199
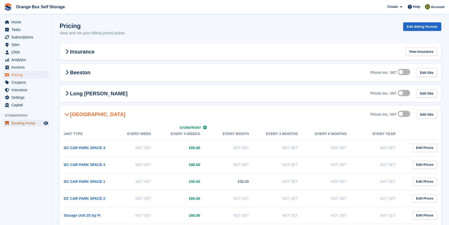
click at [17, 121] on span "Booking Portal" at bounding box center [26, 122] width 31 height 7
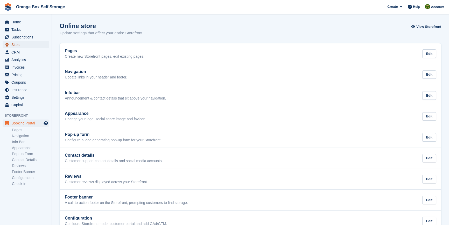
click at [17, 44] on span "Sites" at bounding box center [26, 44] width 31 height 7
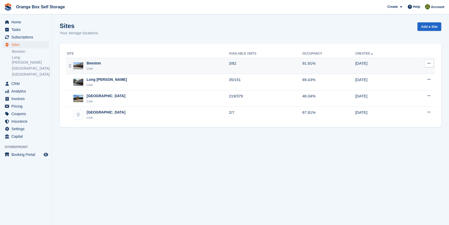
click at [431, 62] on button at bounding box center [429, 63] width 10 height 8
click at [398, 72] on p "Edit site" at bounding box center [408, 73] width 45 height 7
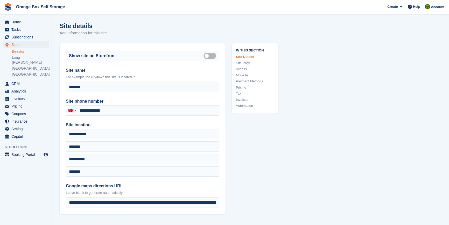
type input "**********"
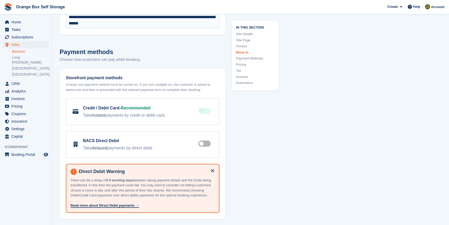
scroll to position [1886, 0]
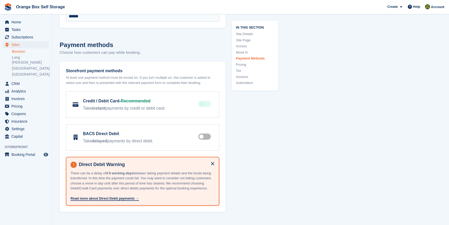
click at [96, 197] on link "Read more about Direct Debit payments →" at bounding box center [105, 198] width 68 height 4
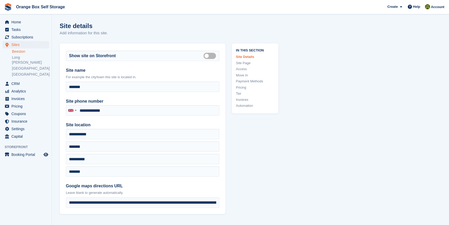
scroll to position [0, 0]
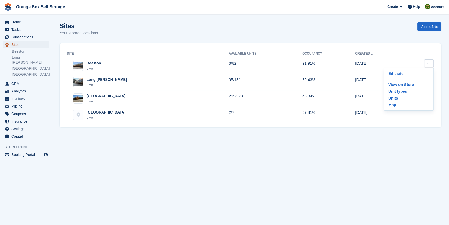
click at [28, 45] on span "Sites" at bounding box center [26, 44] width 31 height 7
click at [26, 37] on span "Subscriptions" at bounding box center [26, 36] width 31 height 7
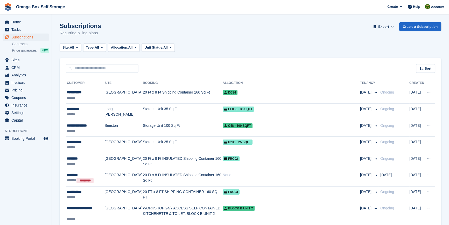
click at [38, 191] on aside "Home Tasks Subscriptions Subscriptions Subscriptions Contracts Price increases …" at bounding box center [26, 113] width 52 height 199
click at [13, 190] on aside "Home Tasks Subscriptions Subscriptions Subscriptions Contracts Price increases …" at bounding box center [26, 113] width 52 height 199
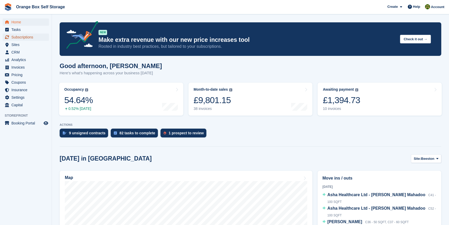
click at [35, 38] on span "Subscriptions" at bounding box center [26, 36] width 31 height 7
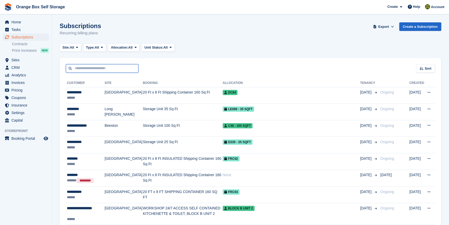
click at [84, 71] on input "text" at bounding box center [102, 68] width 73 height 9
type input "****"
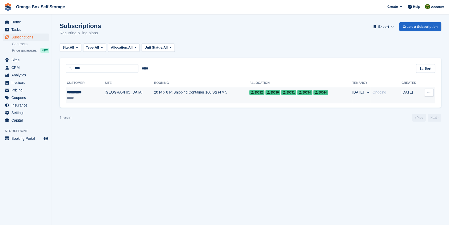
click at [93, 96] on div "*****" at bounding box center [81, 97] width 29 height 5
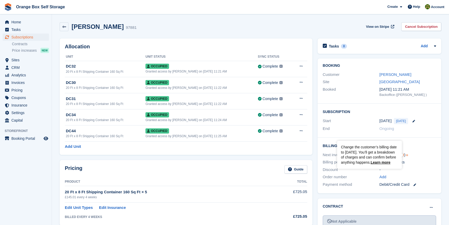
click at [407, 155] on circle "Tooltip anchor" at bounding box center [407, 154] width 3 height 3
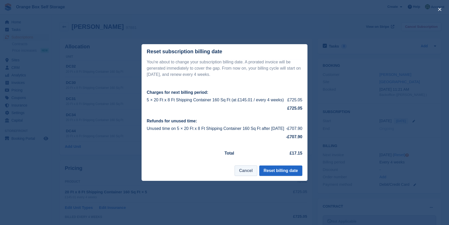
click at [248, 176] on button "Cancel" at bounding box center [246, 170] width 22 height 10
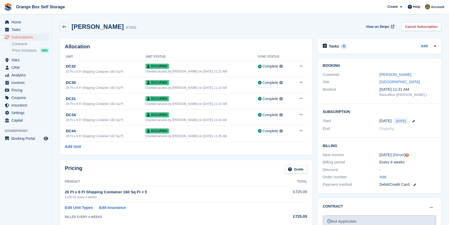
click at [184, 158] on div "Pricing Guide Product Total 20 Ft x 8 Ft Shipping Container 160 Sq Ft × 5 £145.…" at bounding box center [186, 192] width 258 height 71
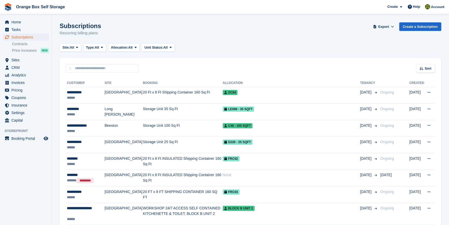
click at [223, 62] on div "Sort Sort by Customer name Date created Move in date Move out date Created (old…" at bounding box center [251, 65] width 382 height 15
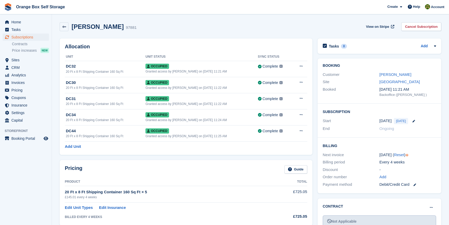
click at [135, 169] on div "Pricing Guide" at bounding box center [186, 171] width 243 height 12
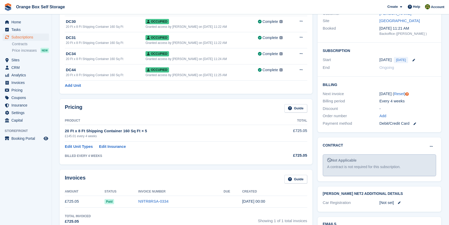
scroll to position [94, 0]
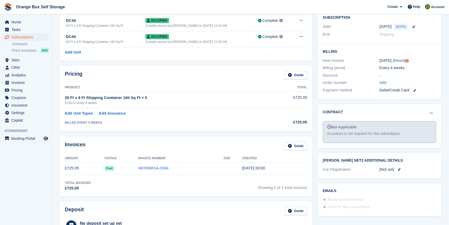
click at [151, 163] on td "N9TR8RSA-0334" at bounding box center [180, 168] width 85 height 12
click at [149, 169] on link "N9TR8RSA-0334" at bounding box center [153, 167] width 30 height 4
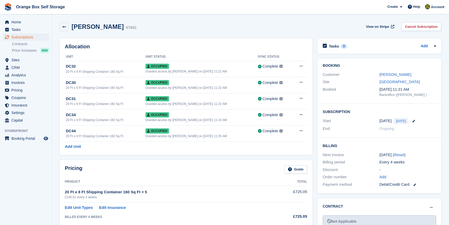
scroll to position [94, 0]
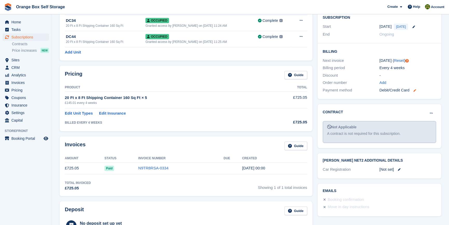
click at [416, 90] on icon at bounding box center [415, 90] width 3 height 3
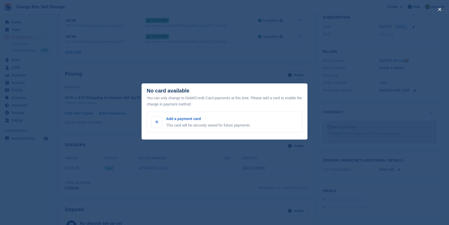
click at [197, 205] on div "close" at bounding box center [224, 112] width 449 height 225
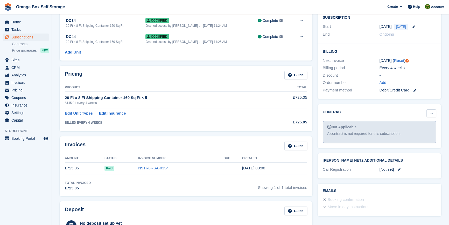
click at [432, 112] on icon at bounding box center [431, 112] width 3 height 3
drag, startPoint x: 140, startPoint y: 203, endPoint x: 333, endPoint y: 141, distance: 202.6
click at [140, 203] on div "Deposit Guide No deposit set up yet A deposit can be created here or directly f…" at bounding box center [186, 222] width 253 height 42
